Goal: Transaction & Acquisition: Purchase product/service

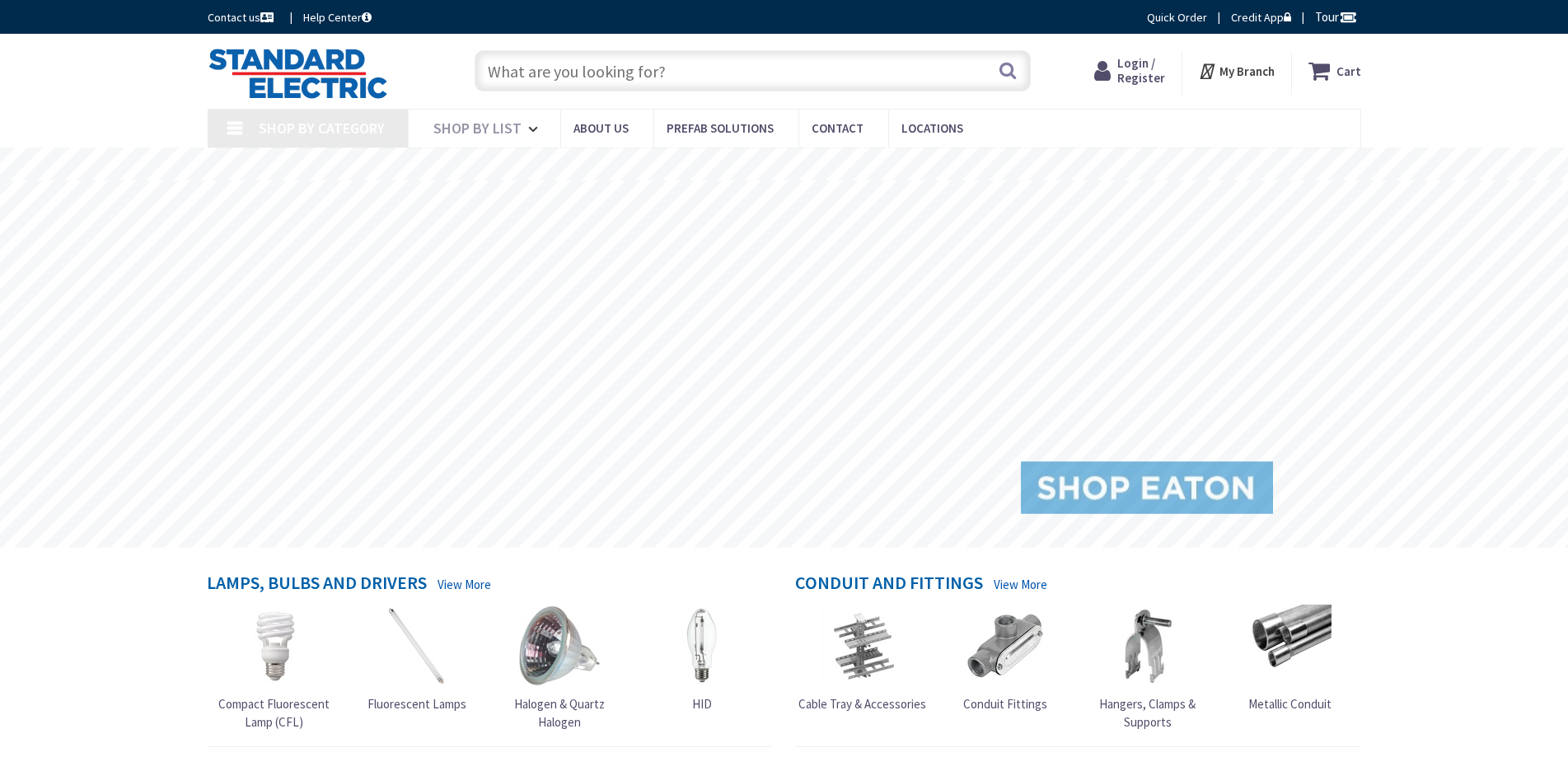
type input "[PERSON_NAME]’s Bench, [STREET_ADDRESS]"
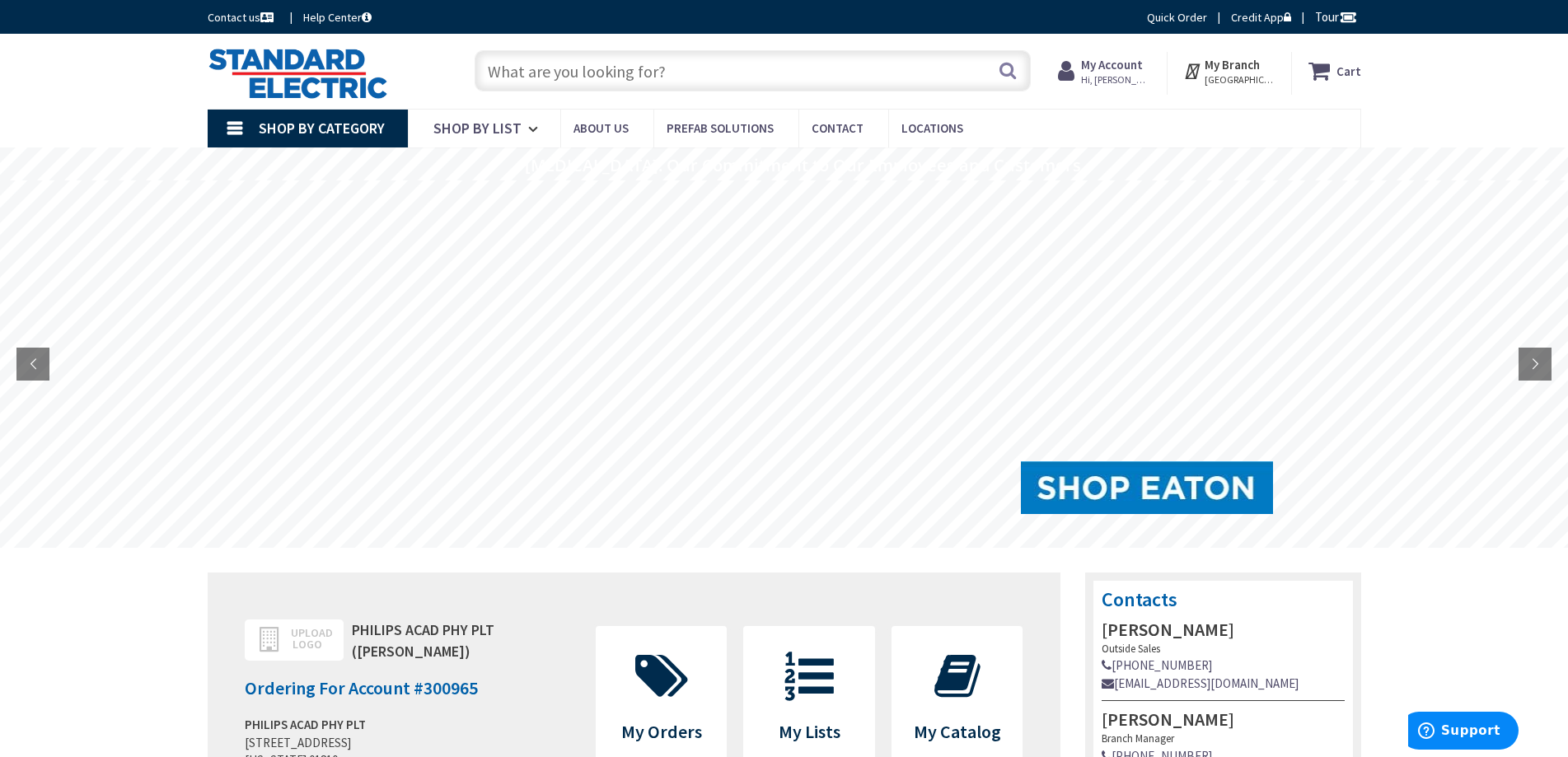
paste input "BRK SMCO100V-AC"
click at [1019, 66] on input "BRK SMCO100V-AC" at bounding box center [753, 70] width 556 height 42
click at [995, 80] on input "BRK SMCO100V-AC" at bounding box center [753, 70] width 556 height 42
type input "BRK SMCO100V-AC"
click at [1003, 71] on button "Search" at bounding box center [1007, 70] width 21 height 37
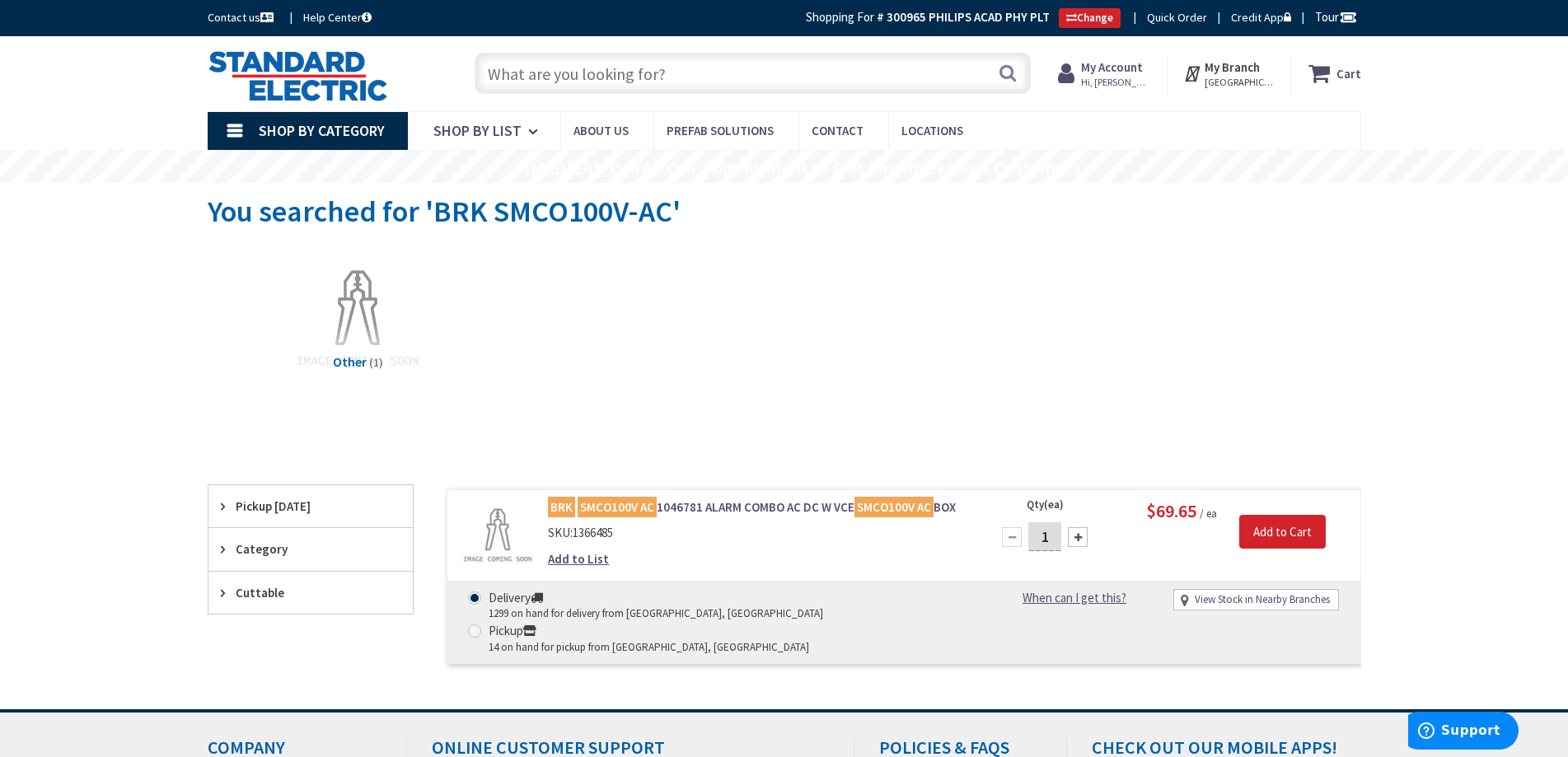
click at [717, 511] on link "BRK SMCO100V AC 1046781 ALARM COMBO AC DC W VCE SMCO100V AC BOX" at bounding box center [758, 507] width 419 height 18
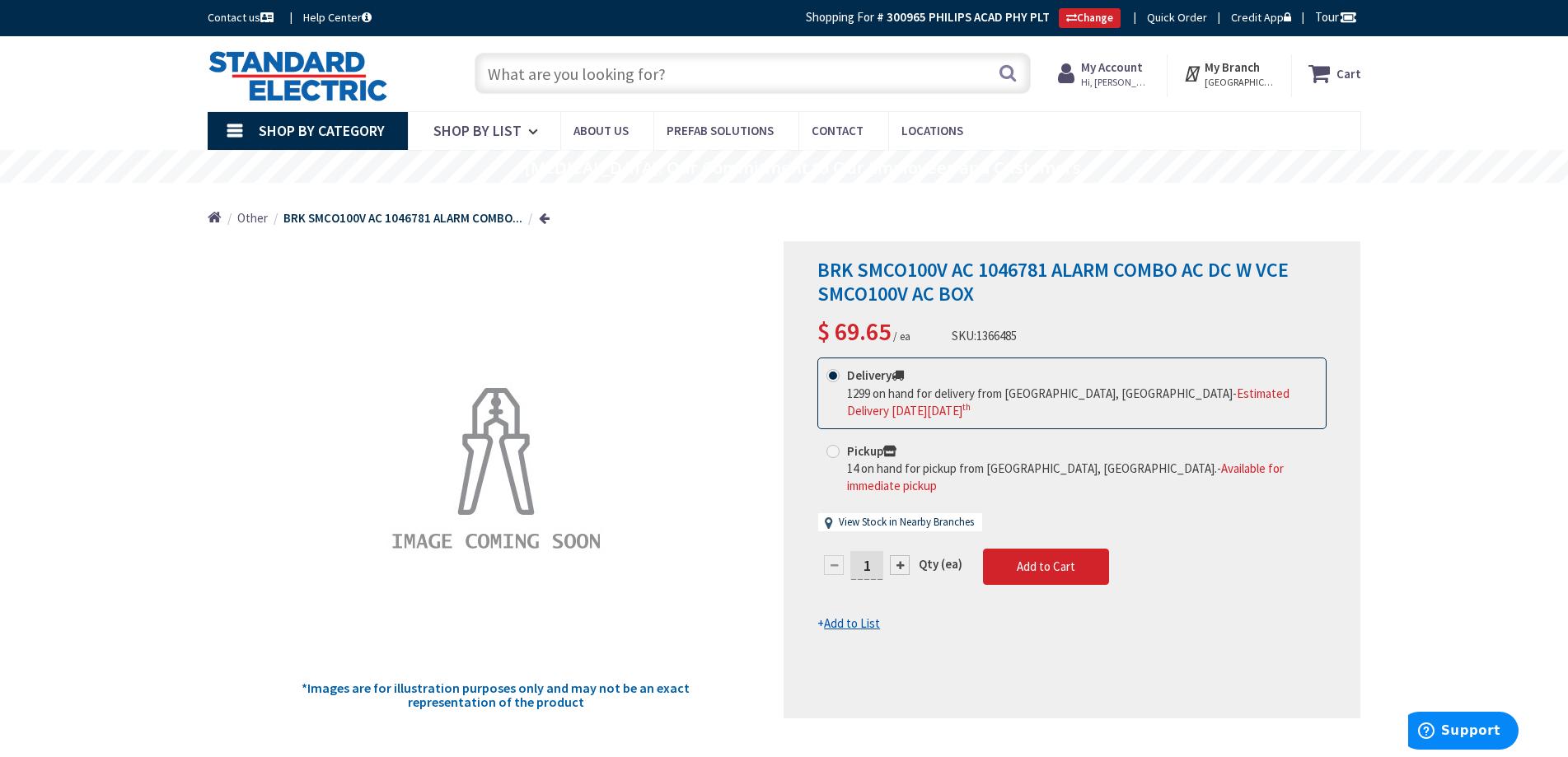
click at [1143, 73] on strong "My Account" at bounding box center [1112, 66] width 62 height 16
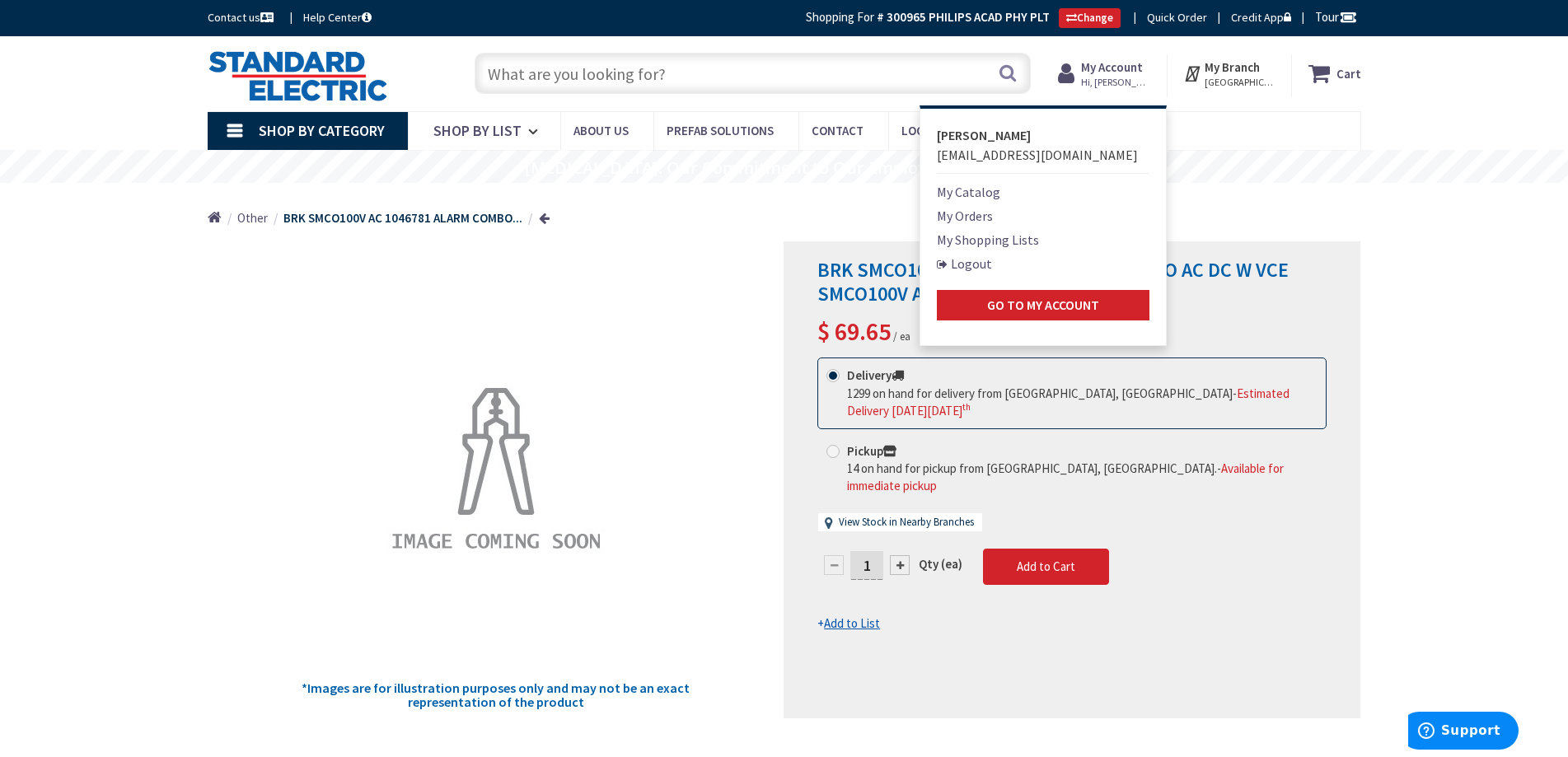
click at [980, 261] on link "Logout" at bounding box center [965, 263] width 55 height 19
